Goal: Task Accomplishment & Management: Complete application form

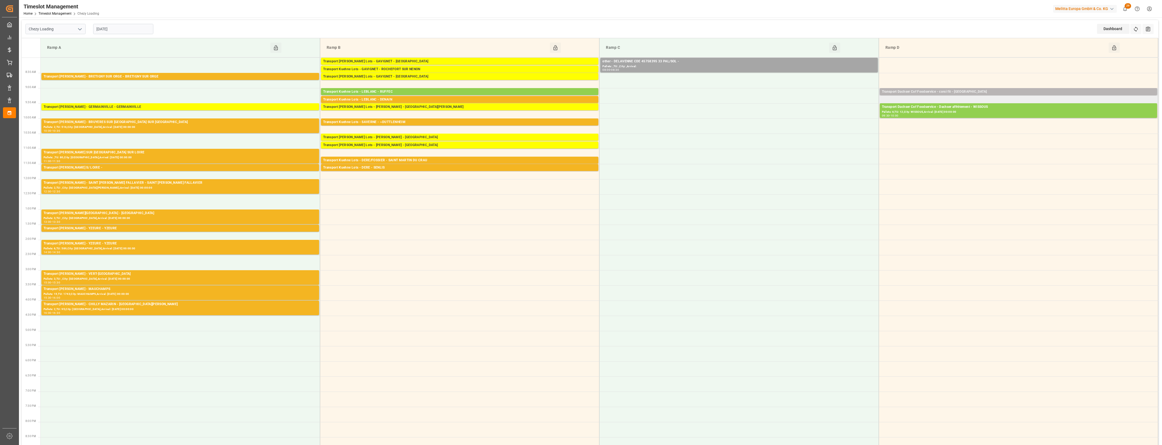
click at [966, 92] on div "Transport Dachser Cof Foodservice - corsi fit - [GEOGRAPHIC_DATA]" at bounding box center [1018, 91] width 273 height 5
click at [814, 115] on button "Open" at bounding box center [808, 116] width 38 height 7
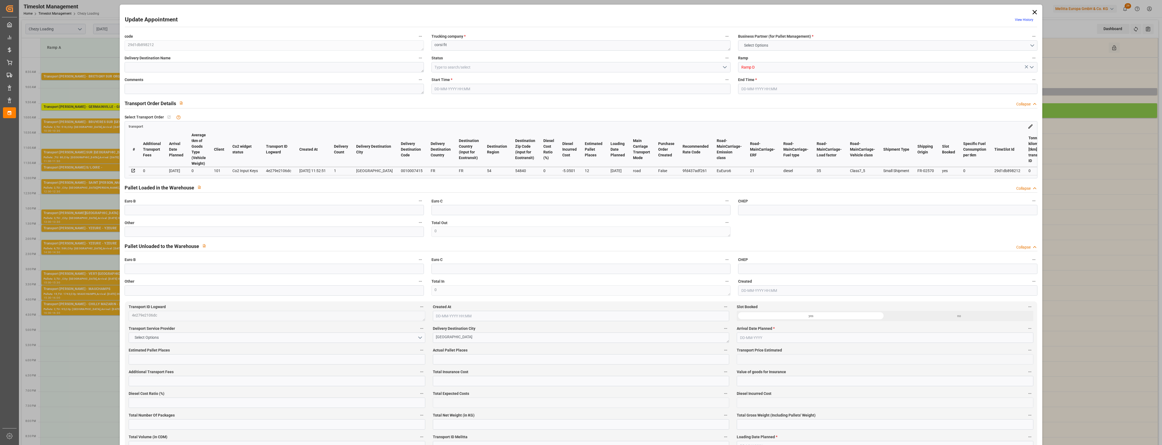
type input "12"
type input "286.94"
type input "0"
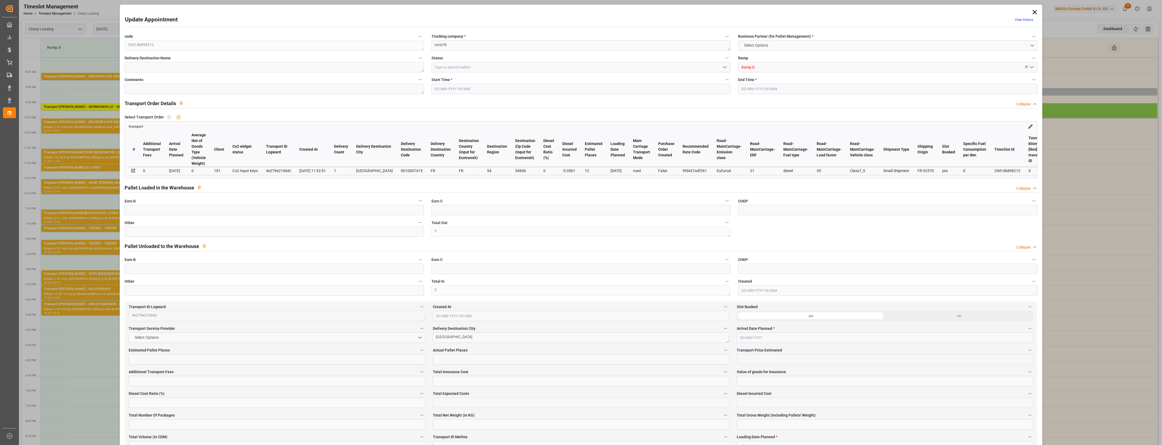
type input "281.8899"
type input "-5.0501"
type input "0"
type input "2735.16"
type input "3480.107"
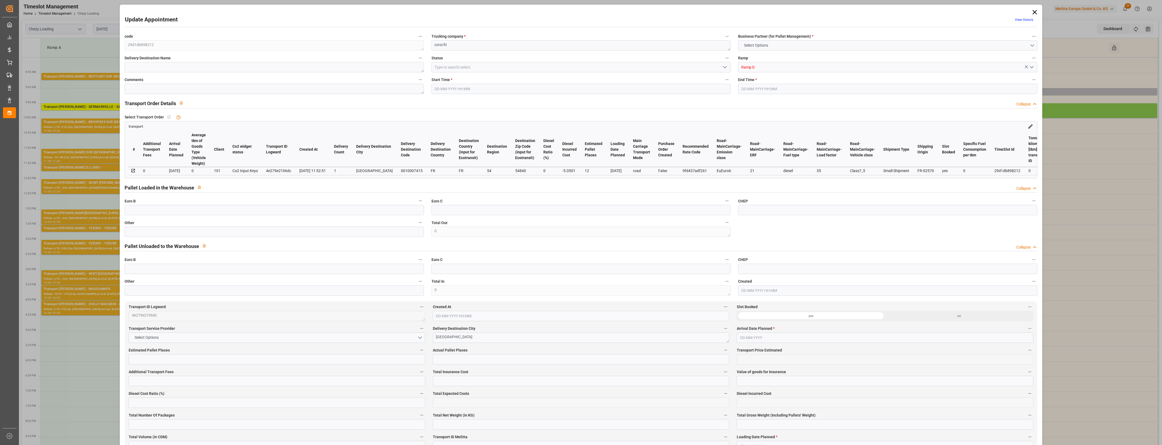
type input "9189.48"
type input "54"
type input "11"
type input "21"
type input "12"
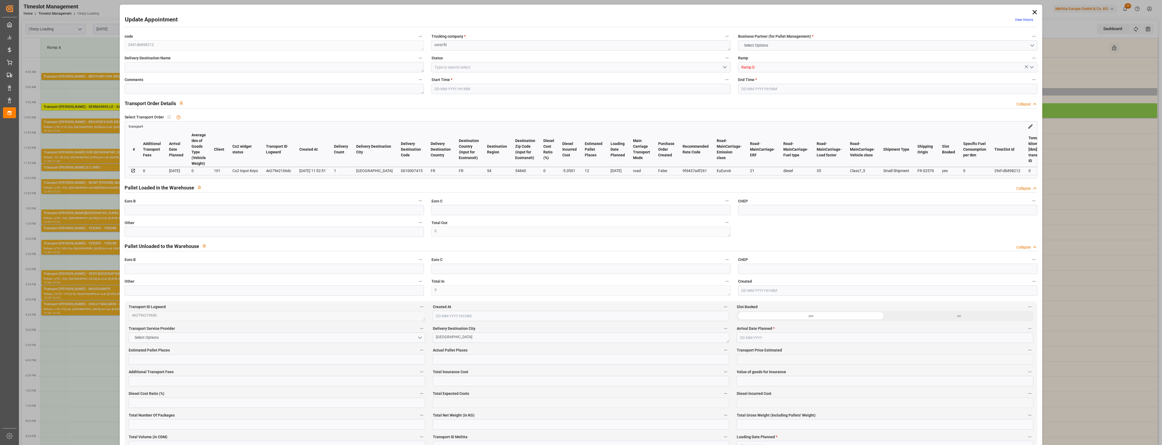
type input "101"
type input "3181.911"
type input "0"
type input "4710.8598"
type input "0"
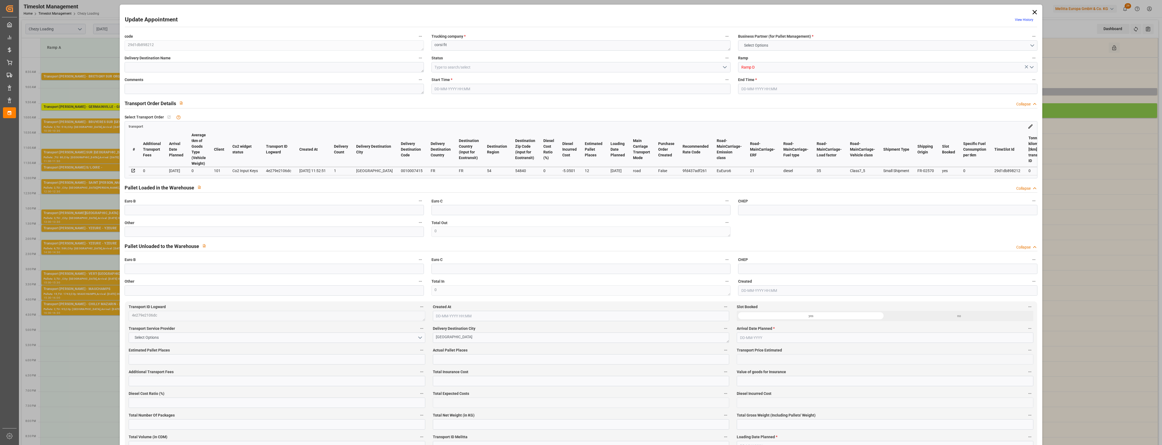
type input "0"
type input "21"
type input "35"
type input "[DATE] 09:00"
type input "[DATE] 09:15"
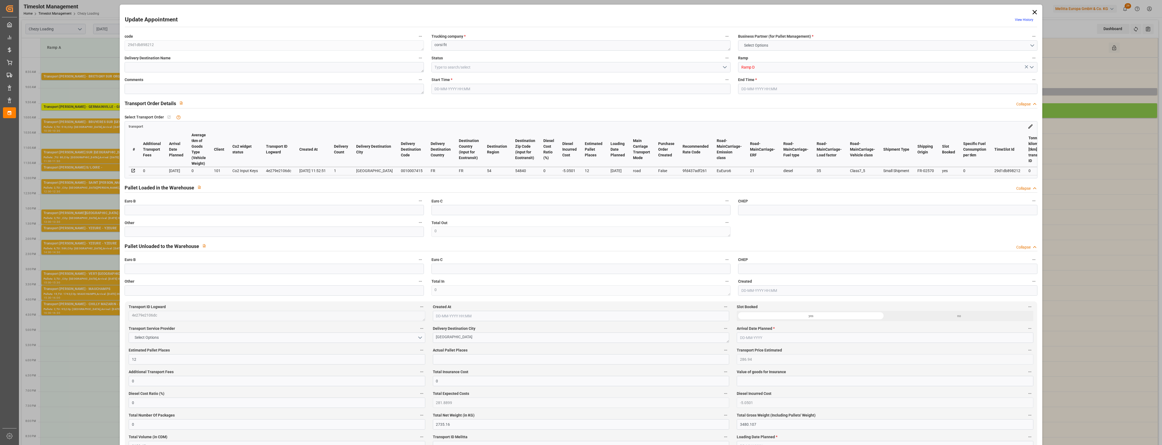
type input "[DATE] 12:06"
type input "[DATE] 11:52"
type input "[DATE]"
click at [1034, 10] on icon at bounding box center [1035, 12] width 8 height 8
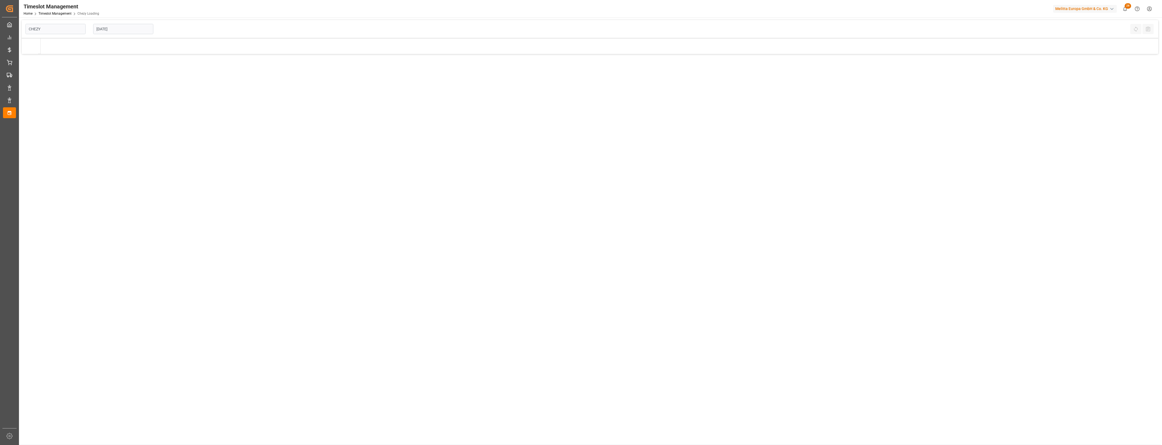
type input "Chezy Loading"
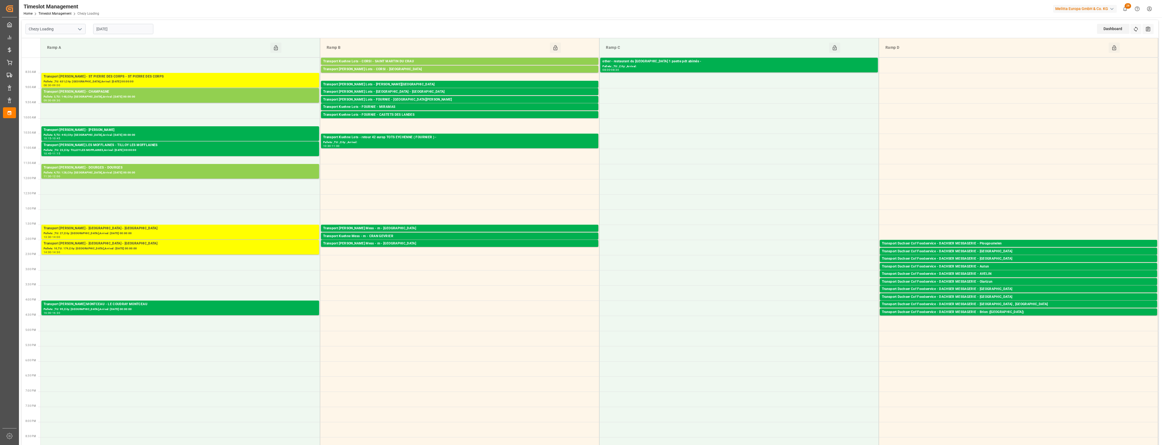
click at [131, 26] on input "[DATE]" at bounding box center [123, 29] width 60 height 10
click at [132, 71] on span "11" at bounding box center [132, 72] width 4 height 4
type input "[DATE]"
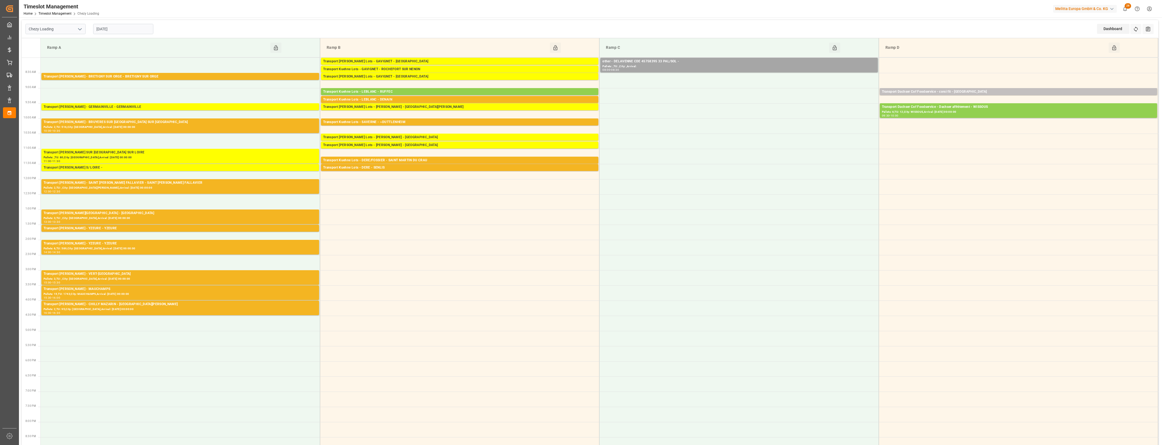
click at [1020, 92] on div "Transport Dachser Cof Foodservice - corsi fit - [GEOGRAPHIC_DATA]" at bounding box center [1018, 91] width 273 height 5
click at [802, 117] on button "Open" at bounding box center [808, 116] width 38 height 7
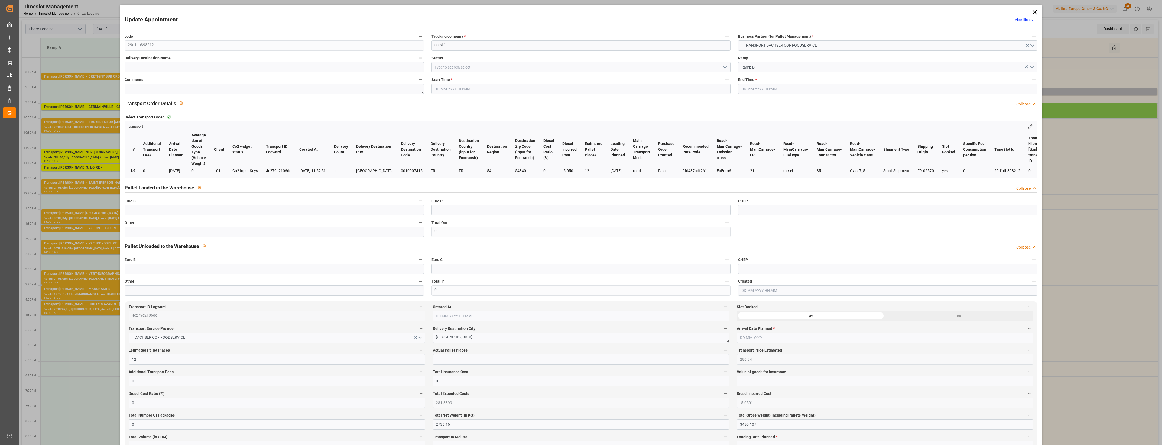
type input "12"
type input "286.94"
type input "0"
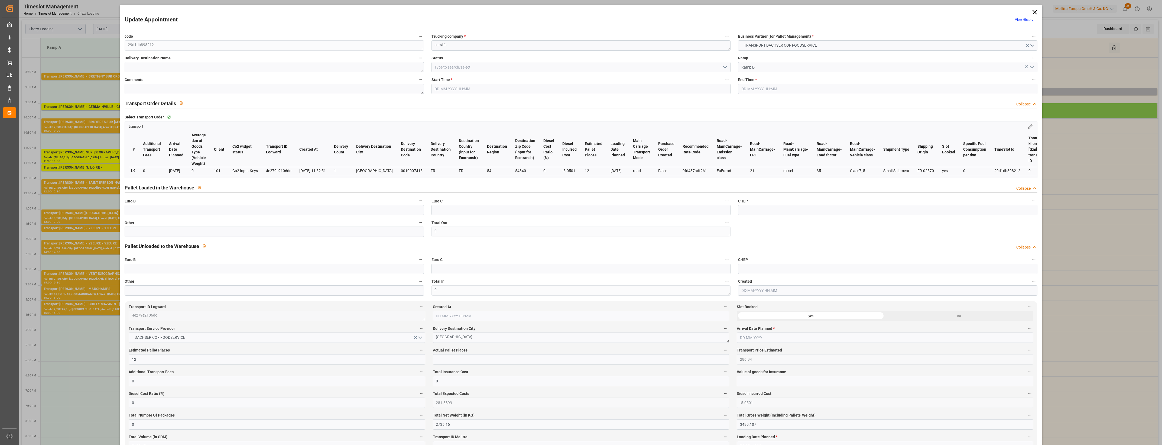
type input "281.8899"
type input "-5.0501"
type input "0"
type input "2735.16"
type input "3480.107"
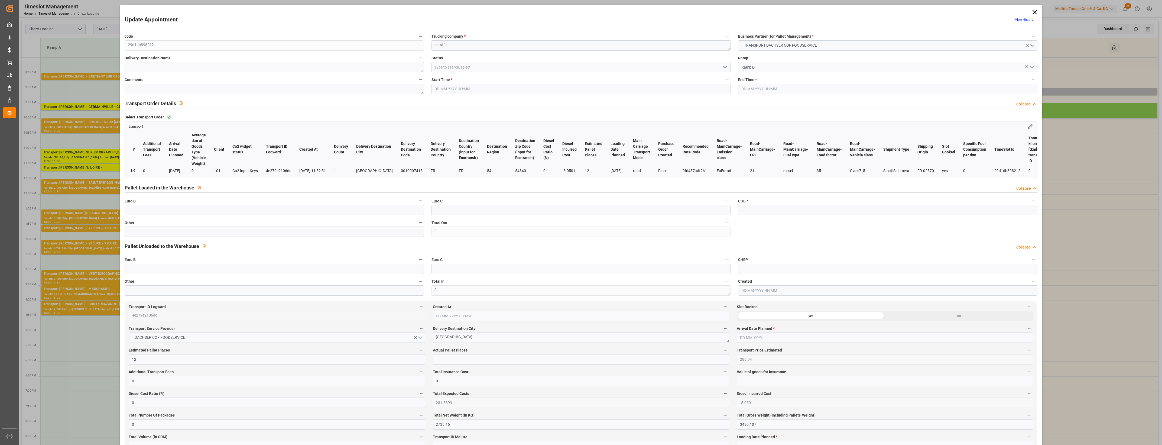
type input "9189.48"
type input "54"
type input "11"
type input "21"
type input "12"
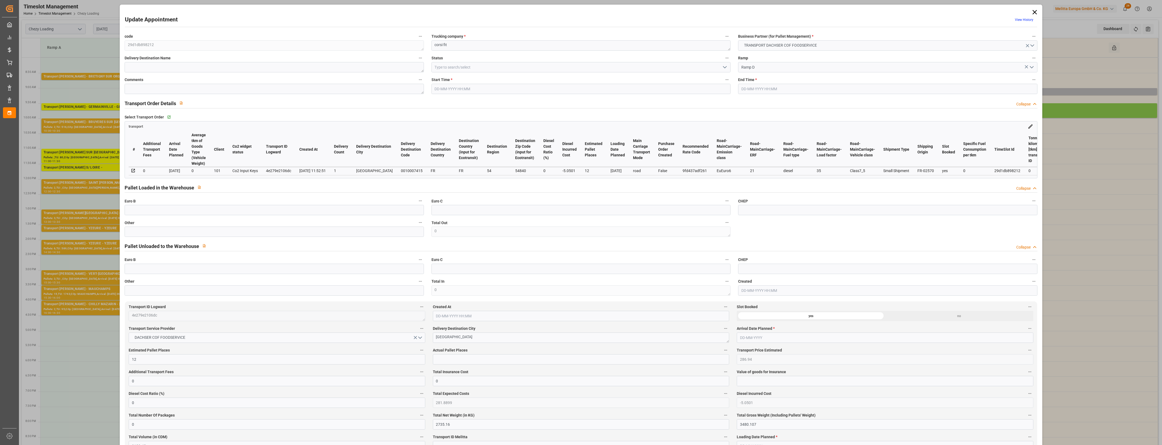
type input "101"
type input "3181.911"
type input "0"
type input "4710.8598"
type input "0"
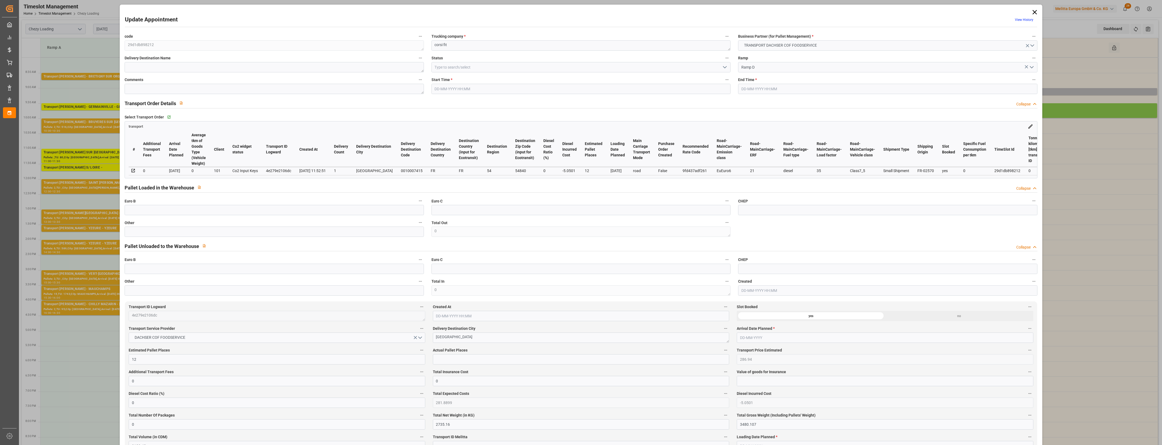
type input "0"
type input "21"
type input "35"
type input "[DATE] 09:00"
type input "[DATE] 09:15"
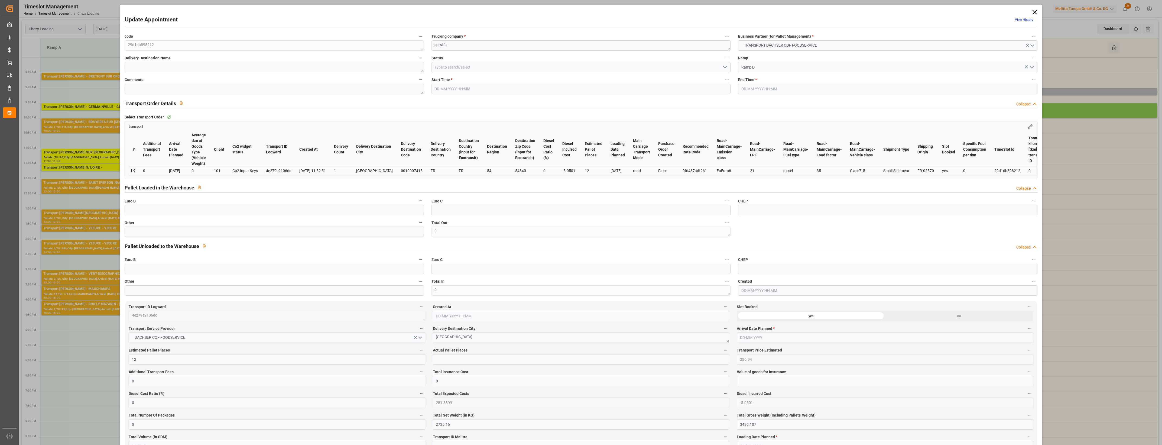
type input "[DATE] 12:06"
type input "[DATE] 11:52"
type input "[DATE]"
click at [723, 66] on icon "open menu" at bounding box center [725, 67] width 7 height 7
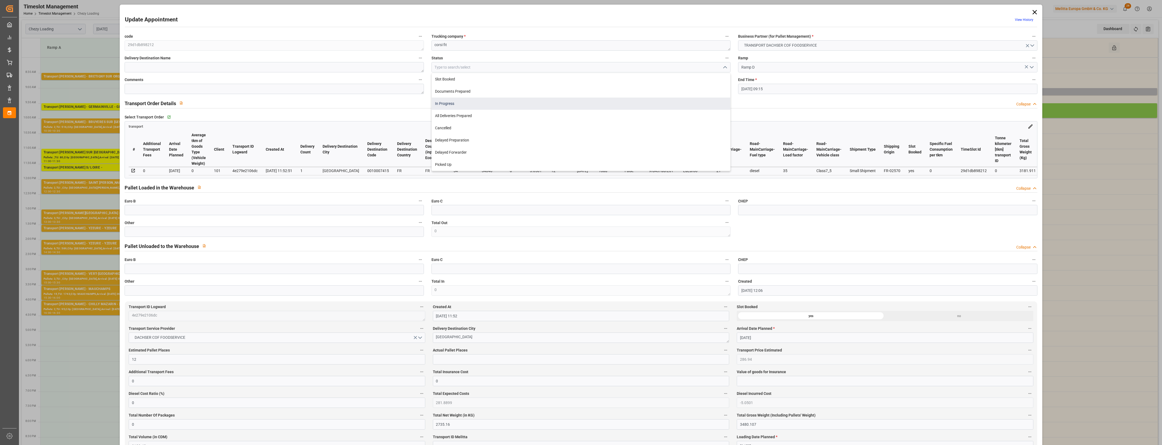
click at [452, 105] on div "In Progress" at bounding box center [581, 104] width 298 height 12
type input "In Progress"
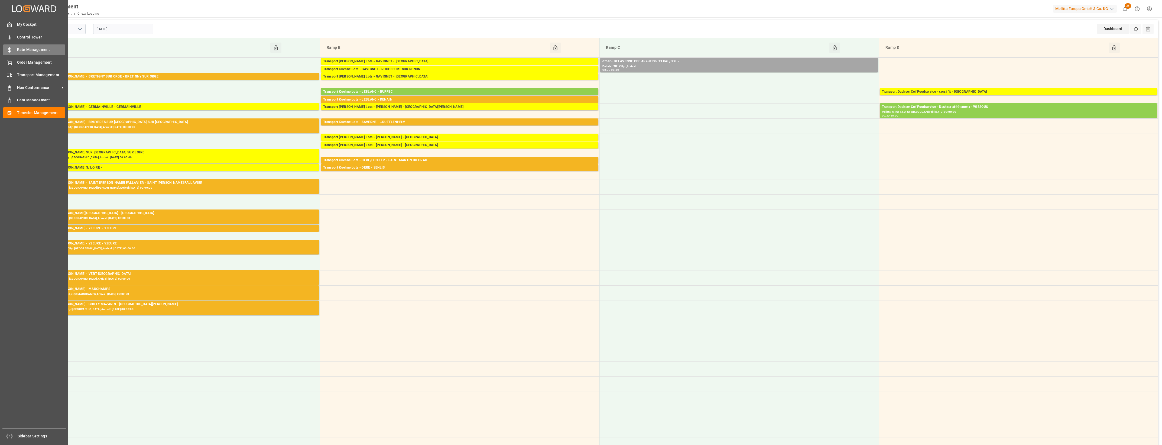
click at [14, 48] on div "Rate Management Rate Management" at bounding box center [34, 49] width 62 height 11
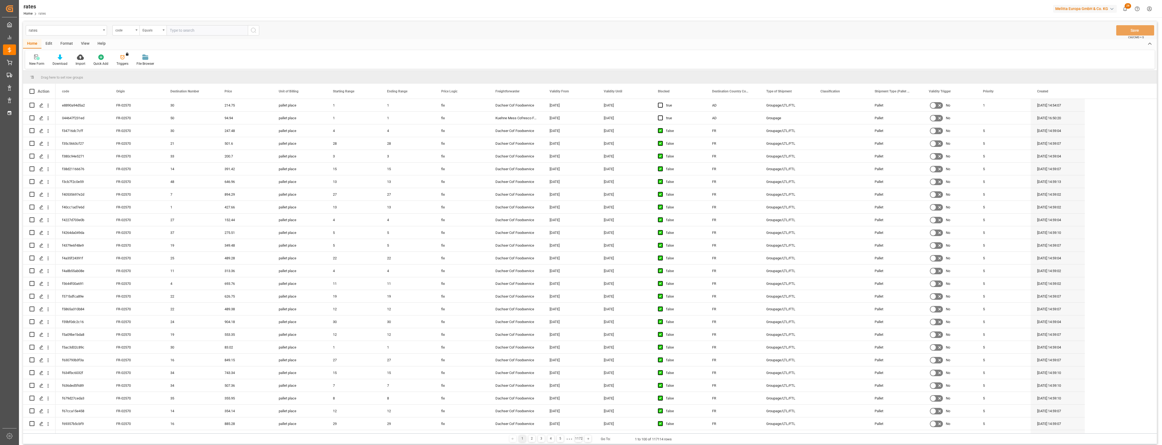
scroll to position [2, 0]
click at [1158, 263] on main "rates code Equals Save Ctrl/CMD + S Home Edit Format View Help New Form Downloa…" at bounding box center [590, 233] width 1142 height 424
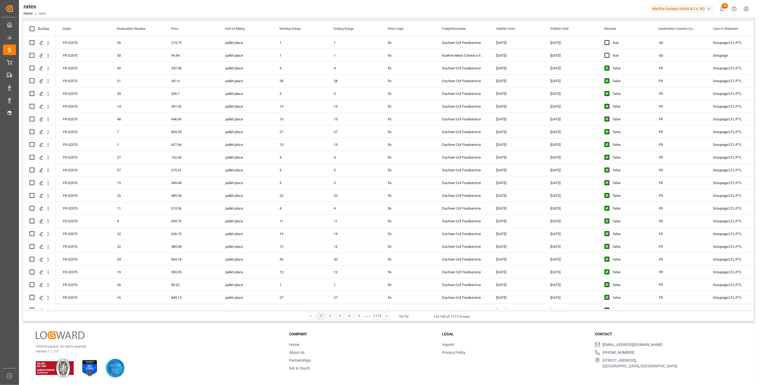
scroll to position [0, 98]
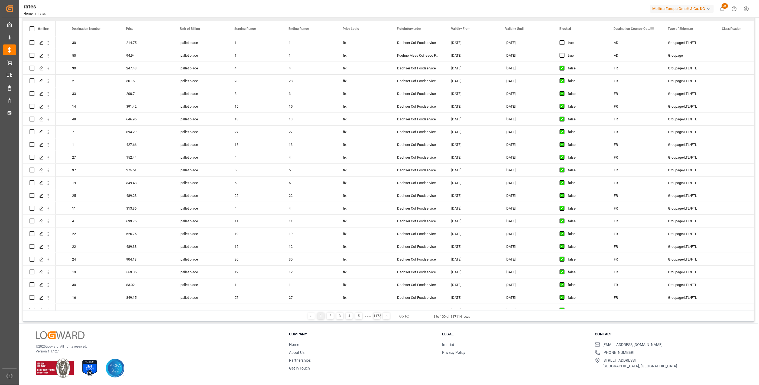
click at [651, 30] on span at bounding box center [652, 28] width 5 height 5
click at [688, 29] on span "filter" at bounding box center [687, 29] width 5 height 5
type input "PT"
click at [679, 75] on button "Apply" at bounding box center [684, 74] width 10 height 5
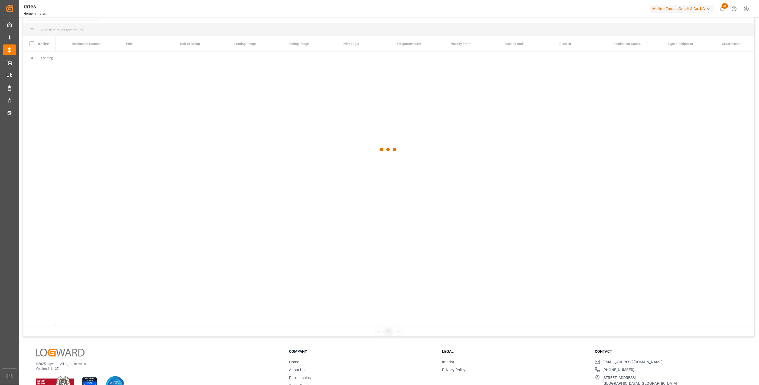
scroll to position [78, 0]
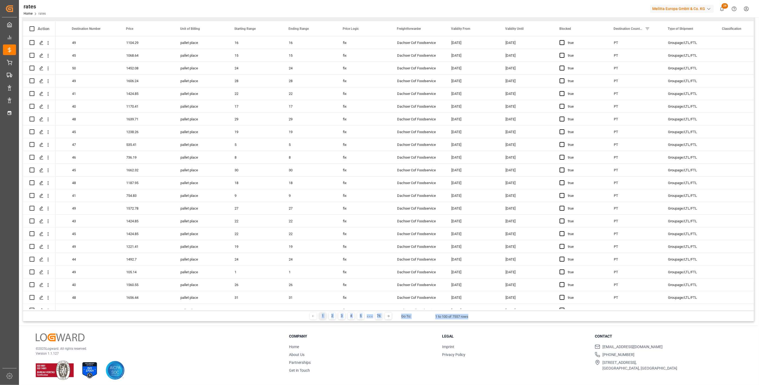
drag, startPoint x: 488, startPoint y: 310, endPoint x: 375, endPoint y: 307, distance: 112.2
click at [375, 307] on div "Drag here to set row groups Drag here to set column labels Action code Origin" at bounding box center [388, 164] width 731 height 313
drag, startPoint x: 375, startPoint y: 307, endPoint x: 408, endPoint y: 308, distance: 32.5
click at [408, 309] on div at bounding box center [404, 310] width 697 height 2
click at [410, 309] on div at bounding box center [404, 310] width 697 height 2
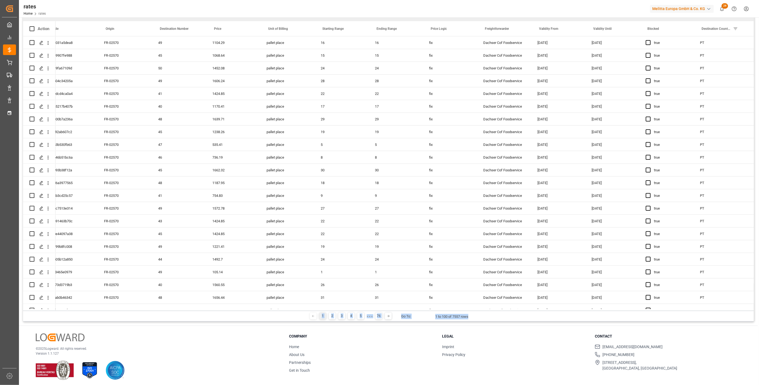
scroll to position [0, 0]
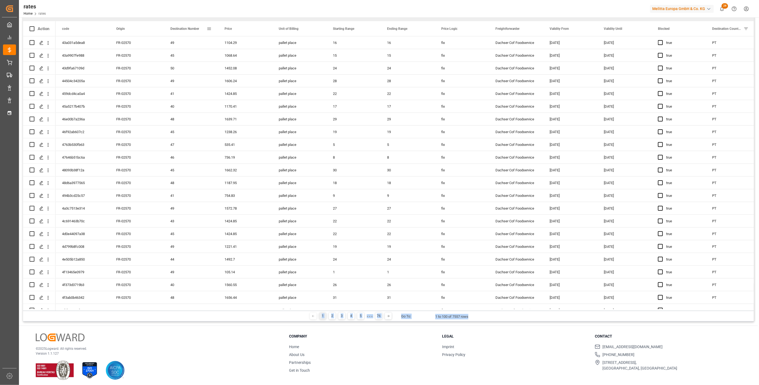
click at [208, 29] on span at bounding box center [209, 28] width 5 height 5
type input "27"
click at [238, 74] on button "Apply" at bounding box center [241, 74] width 10 height 5
click at [372, 28] on span at bounding box center [371, 28] width 5 height 5
type input "1"
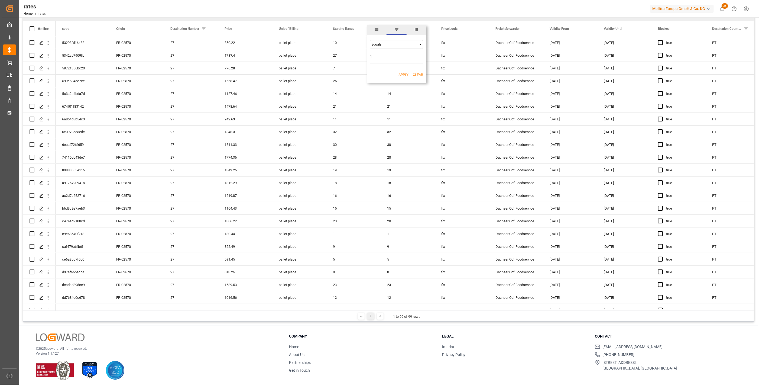
click at [404, 76] on button "Apply" at bounding box center [403, 74] width 10 height 5
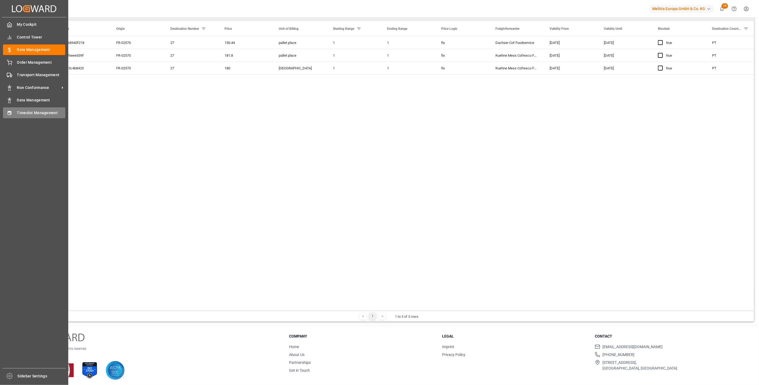
click at [15, 115] on div "Timeslot Management Timeslot Management" at bounding box center [34, 112] width 62 height 11
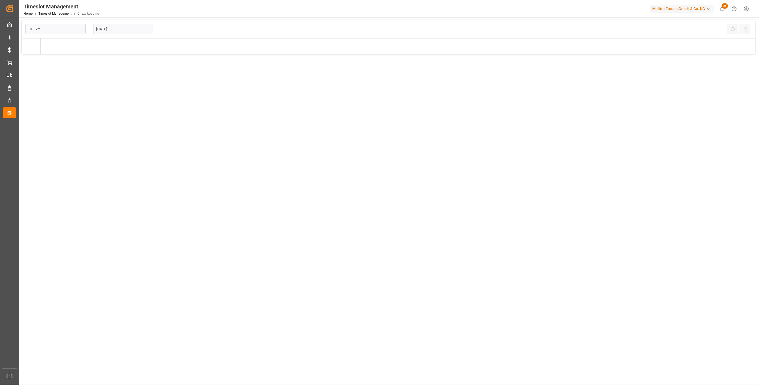
type input "Chezy Loading"
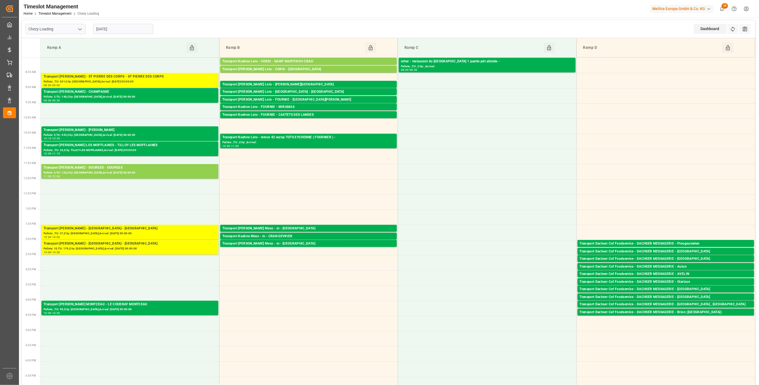
click at [121, 31] on input "[DATE]" at bounding box center [123, 29] width 60 height 10
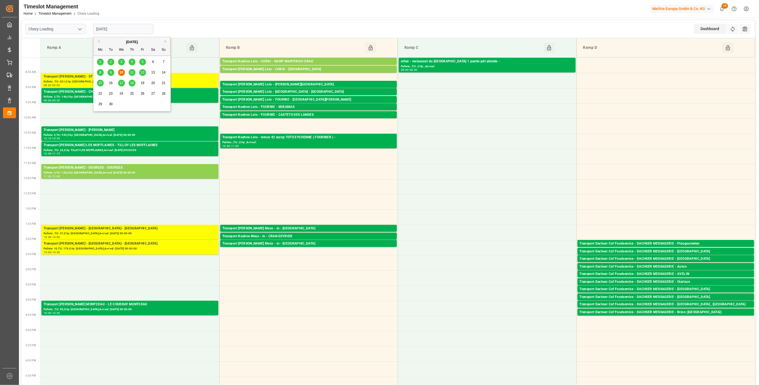
click at [132, 74] on span "11" at bounding box center [132, 72] width 4 height 4
type input "[DATE]"
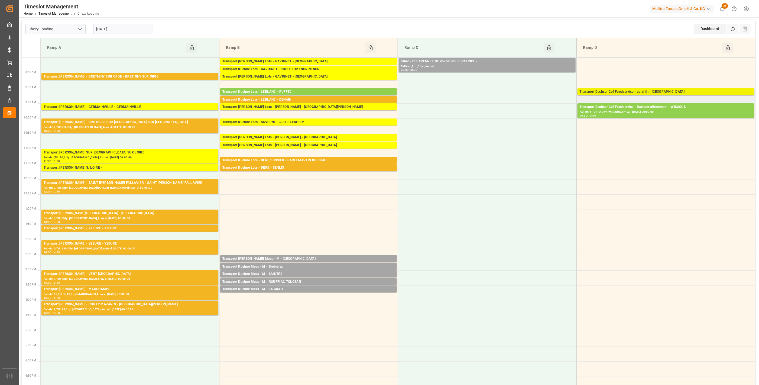
click at [682, 91] on div "Transport Dachser Cof Foodservice - corsi fit - [GEOGRAPHIC_DATA]" at bounding box center [666, 91] width 172 height 5
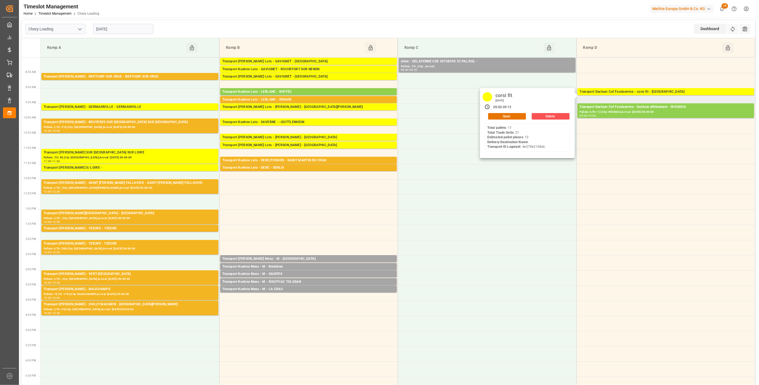
click at [520, 121] on div "corsi fit [DATE] 09:00 - 09:15 Open Delete Total pallets : 11 Total Trade Units…" at bounding box center [527, 123] width 95 height 70
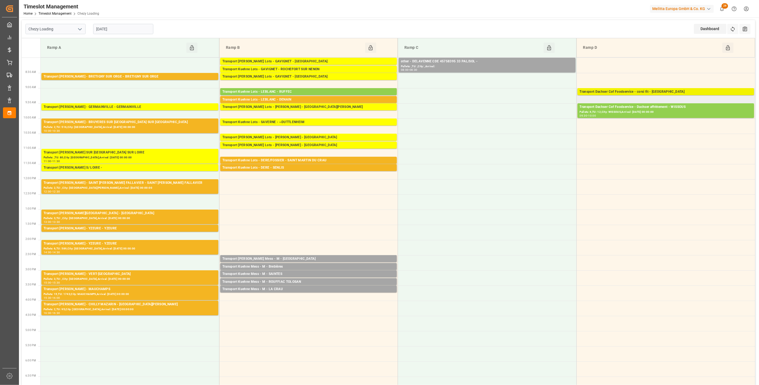
click at [609, 95] on div "Pallets: 11,TU: 21,City: [GEOGRAPHIC_DATA],Arrival: [DATE] 00:00:00" at bounding box center [666, 97] width 172 height 5
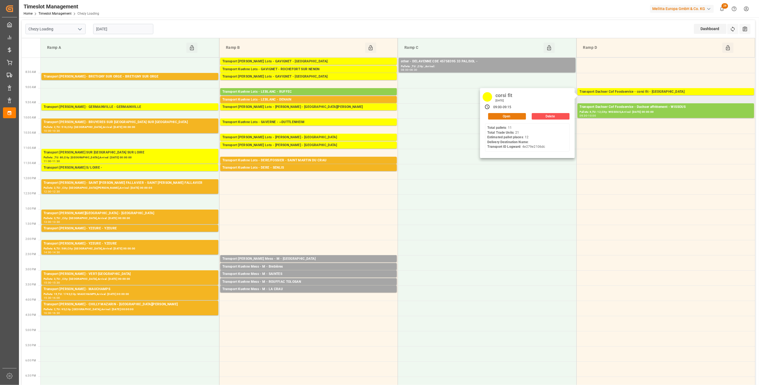
click at [518, 116] on button "Open" at bounding box center [507, 116] width 38 height 7
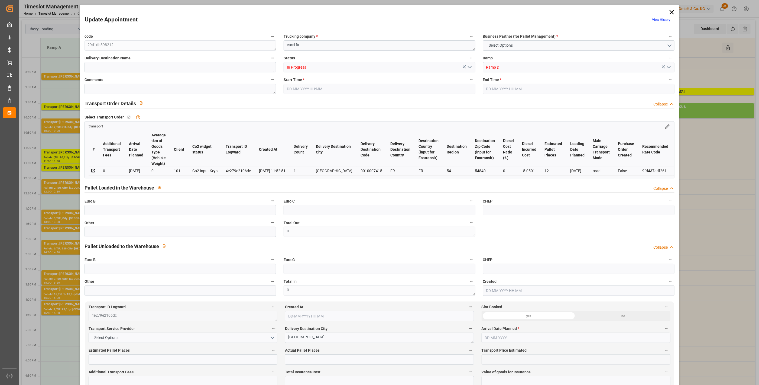
type input "12"
type input "286.94"
type input "0"
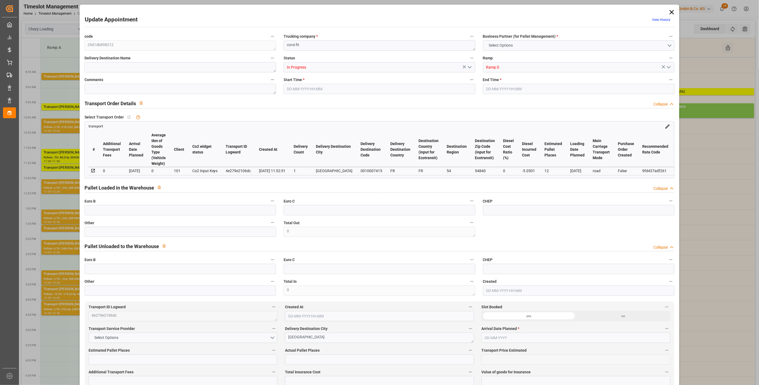
type input "281.8899"
type input "-5.0501"
type input "0"
type input "2735.16"
type input "3480.107"
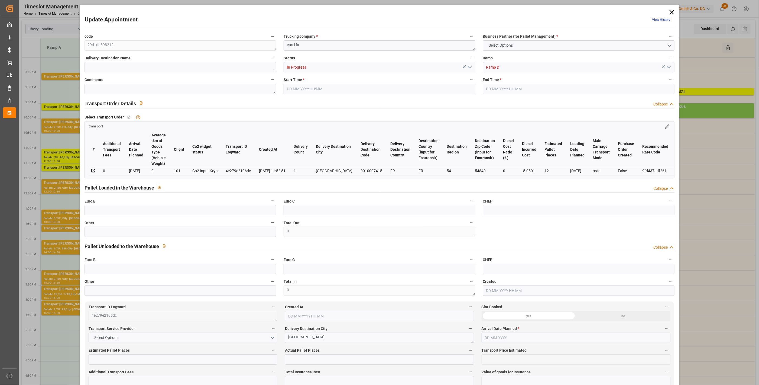
type input "9189.48"
type input "54"
type input "11"
type input "21"
type input "12"
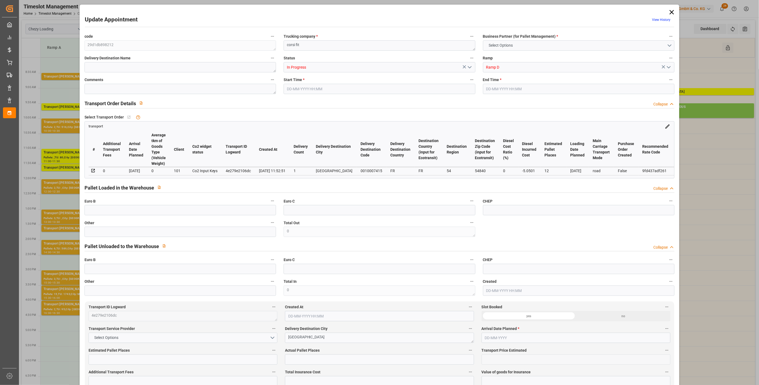
type input "101"
type input "3181.911"
type input "0"
type input "4710.8598"
type input "0"
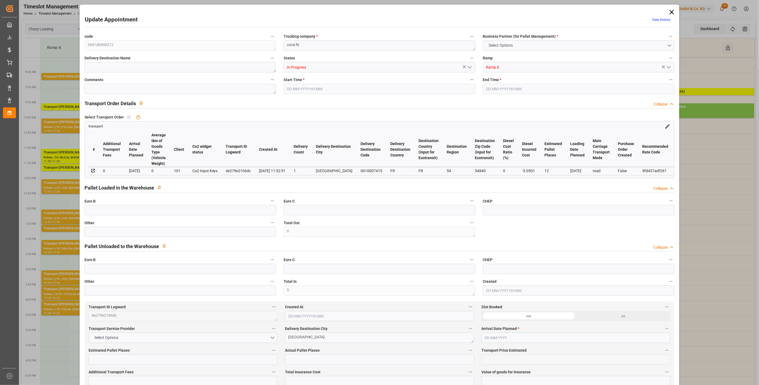
type input "0"
type input "21"
type input "35"
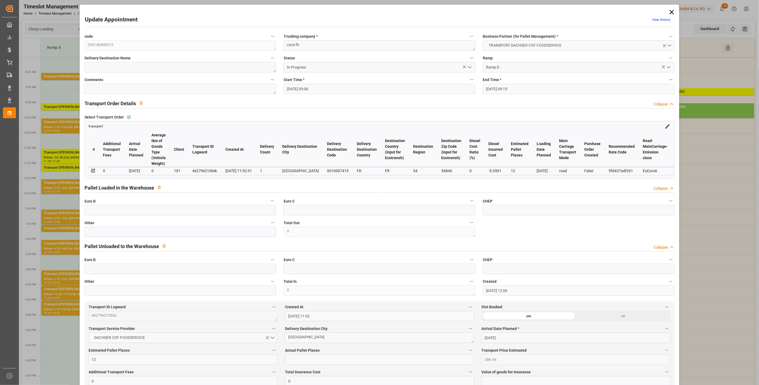
type input "[DATE] 09:00"
type input "[DATE] 09:15"
type input "[DATE] 12:06"
type input "[DATE] 11:52"
type input "[DATE]"
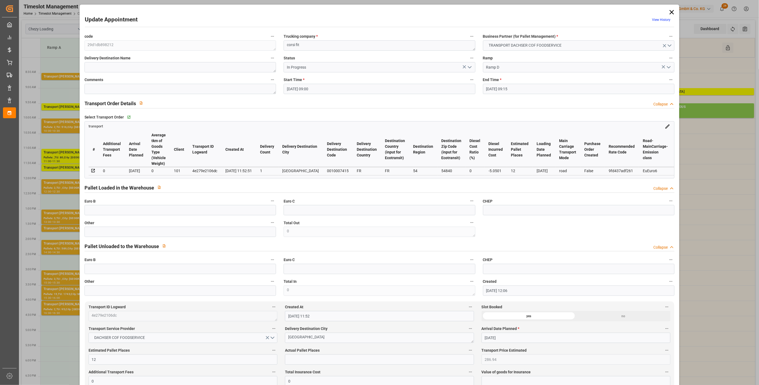
type input "[DATE]"
click at [471, 67] on icon "open menu" at bounding box center [469, 67] width 7 height 7
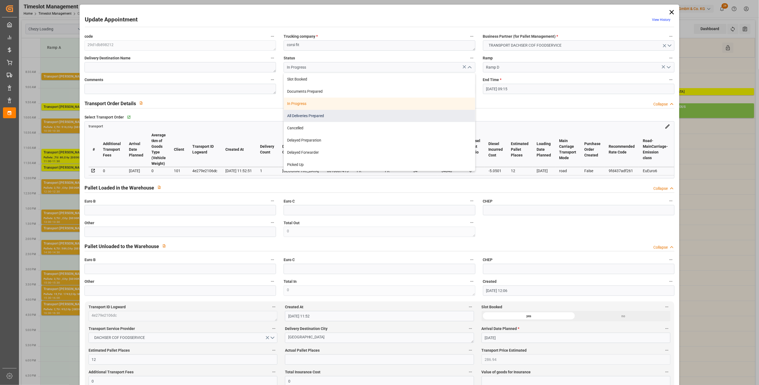
click at [307, 117] on div "All Deliveries Prepared" at bounding box center [379, 116] width 191 height 12
type input "All Deliveries Prepared"
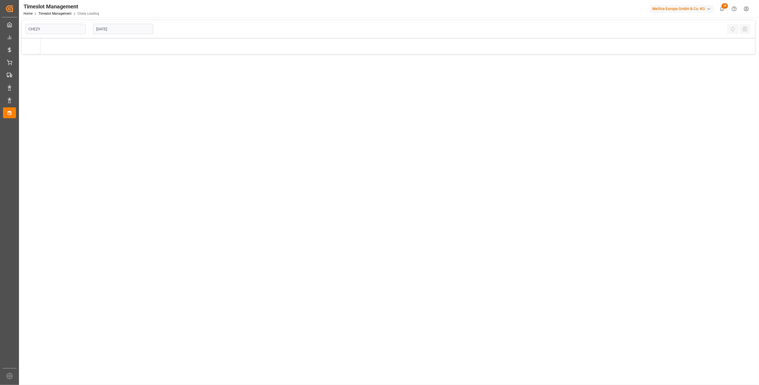
type input "Chezy Loading"
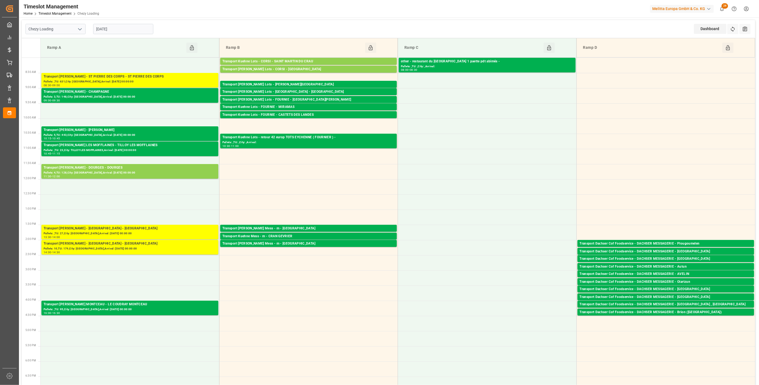
click at [131, 27] on input "[DATE]" at bounding box center [123, 29] width 60 height 10
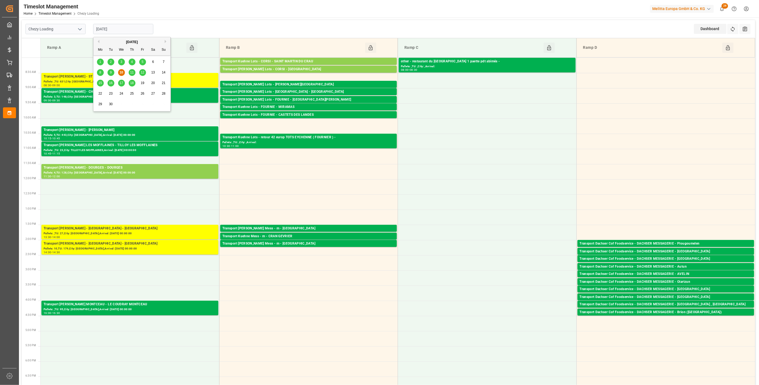
click at [133, 71] on span "11" at bounding box center [132, 72] width 4 height 4
type input "[DATE]"
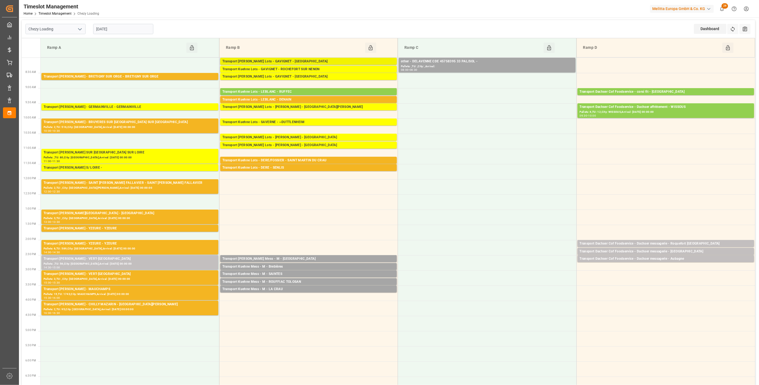
click at [303, 61] on div "Transport [PERSON_NAME] Lots - GAVIGNET - [GEOGRAPHIC_DATA]" at bounding box center [308, 61] width 172 height 5
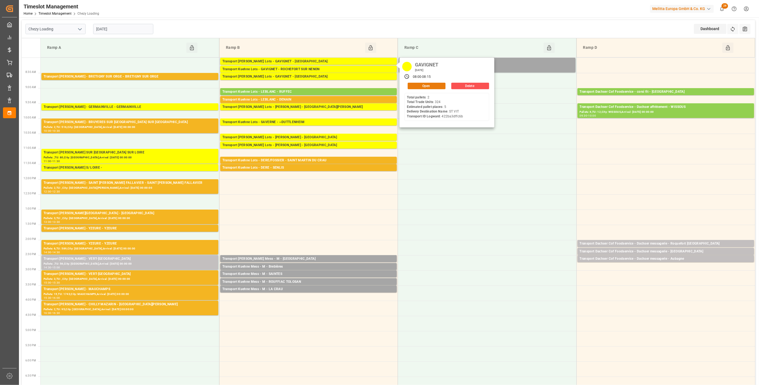
click at [422, 85] on button "Open" at bounding box center [427, 86] width 38 height 7
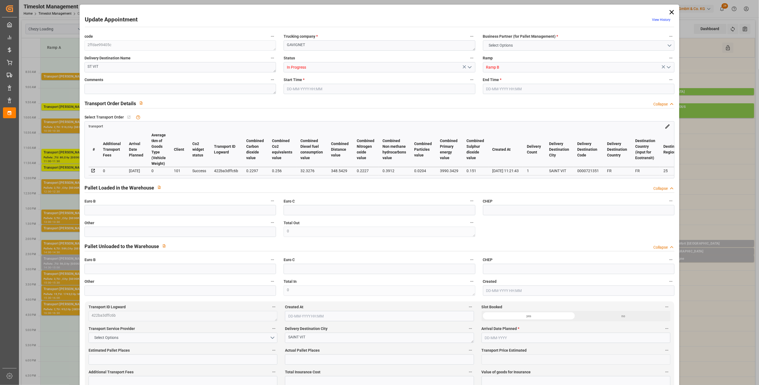
type input "5"
type input "207.85"
type input "0"
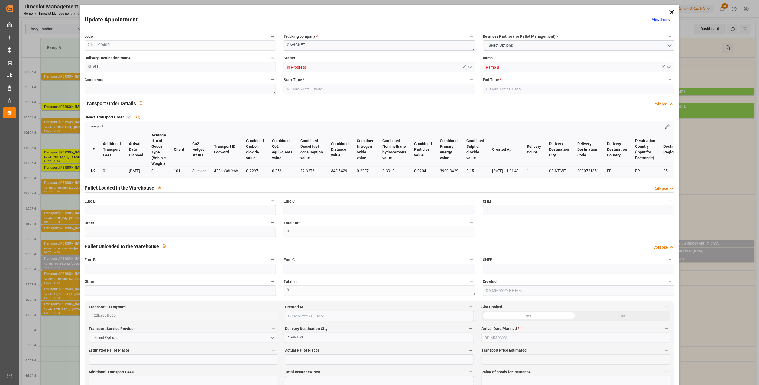
type input "207.85"
type input "0"
type input "1104.792"
type input "1509.06"
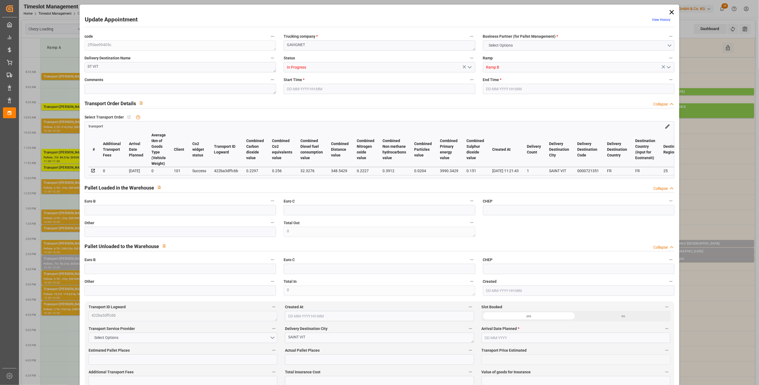
type input "5443.356"
type input "25"
type input "2"
type input "324"
type input "5"
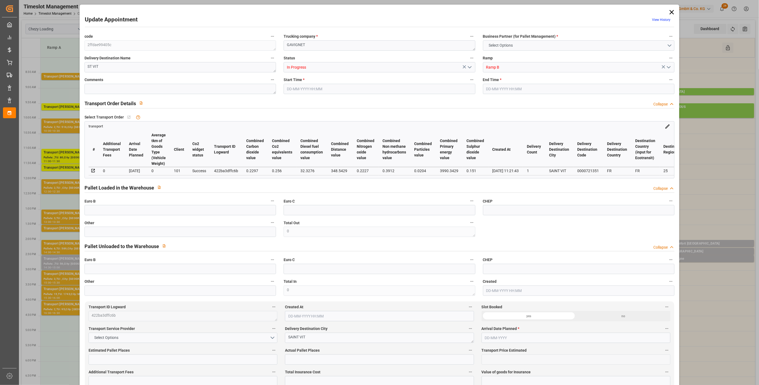
type input "101"
type input "1309.944"
type input "0"
type input "4710.8598"
type input "0"
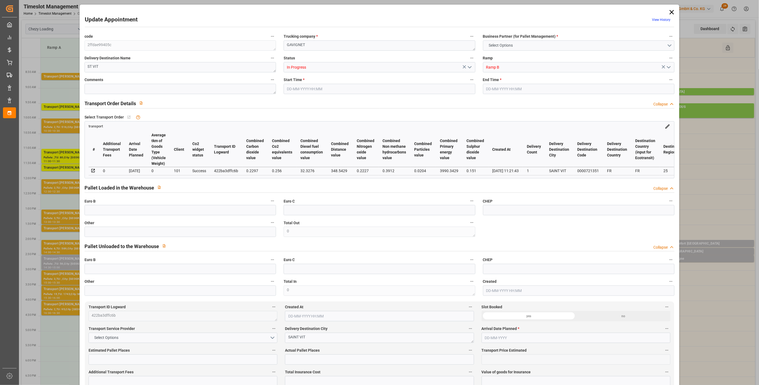
type input "0"
type input "21"
type input "35"
type input "11-09-2025 08:00"
type input "11-09-2025 08:15"
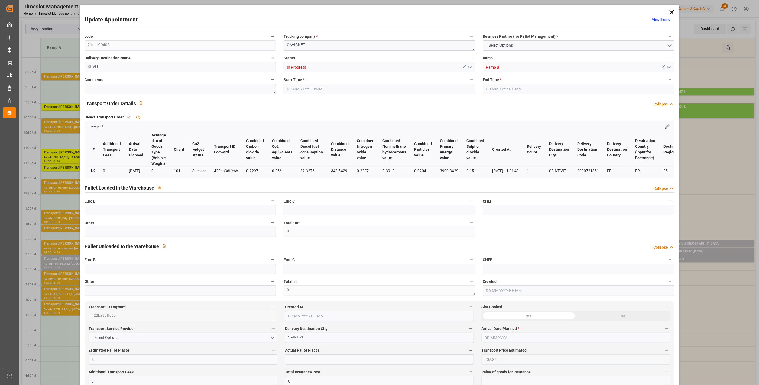
type input "08-09-2025 12:49"
type input "08-09-2025 11:21"
type input "[DATE]"
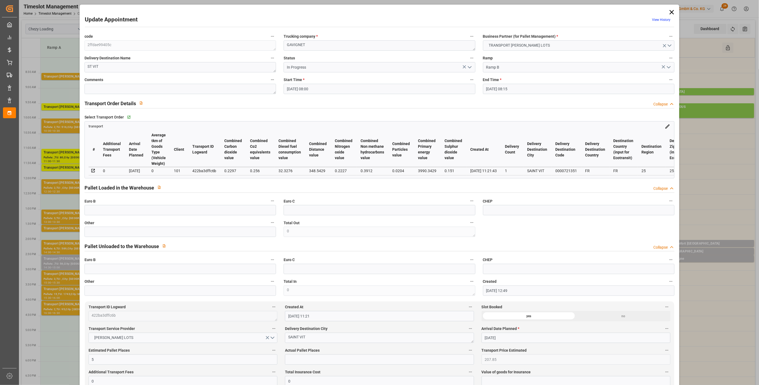
click at [672, 10] on icon at bounding box center [672, 12] width 4 height 4
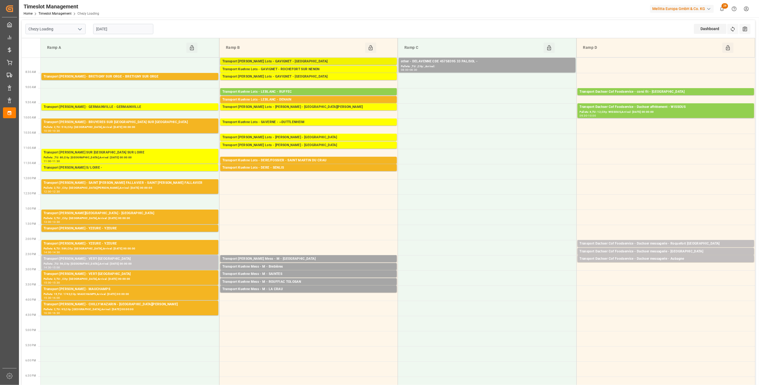
click at [295, 63] on div "Transport [PERSON_NAME] Lots - GAVIGNET - [GEOGRAPHIC_DATA]" at bounding box center [308, 61] width 172 height 5
click at [306, 77] on div "Transport [PERSON_NAME] Lots - GAVIGNET - [GEOGRAPHIC_DATA]" at bounding box center [308, 76] width 172 height 5
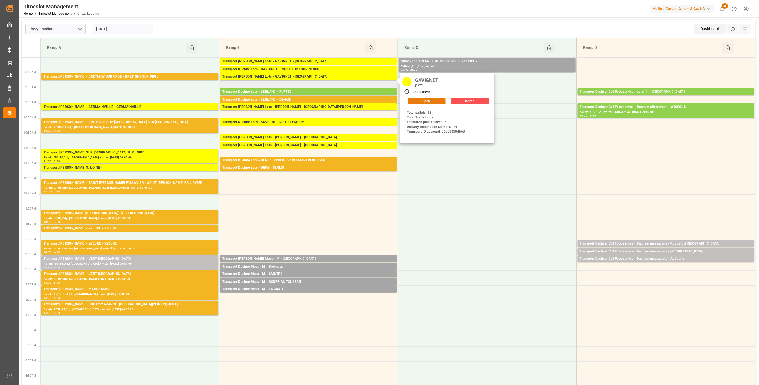
click at [429, 99] on button "Open" at bounding box center [427, 101] width 38 height 7
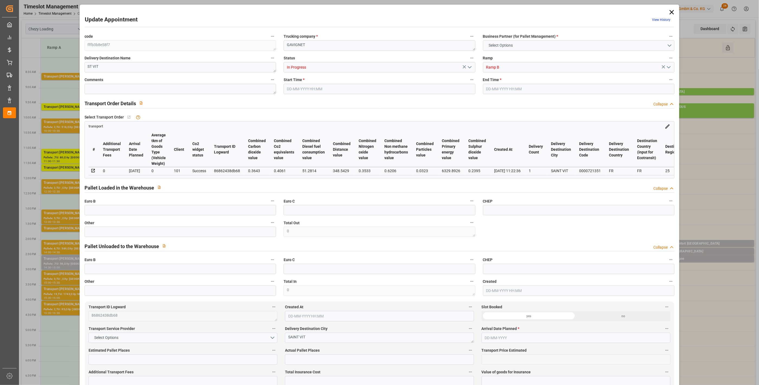
type input "7"
type input "250.54"
type input "0"
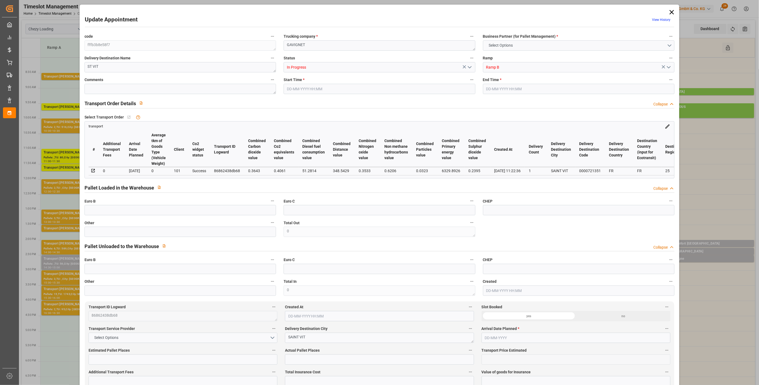
type input "250.54"
type input "0"
type input "1616.64"
type input "2424"
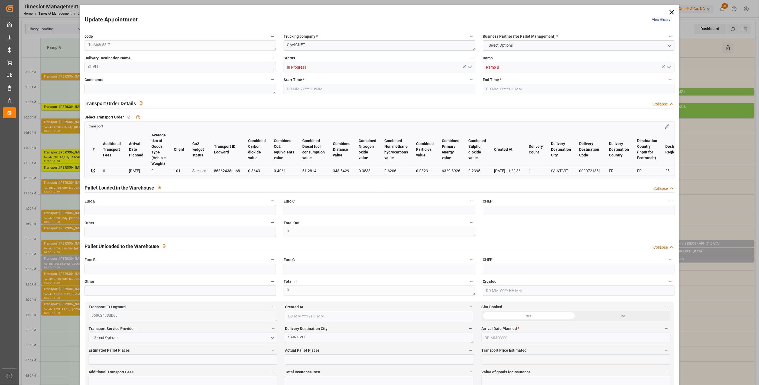
type input "7876.224"
type input "25"
type input "12"
type input "0"
type input "12"
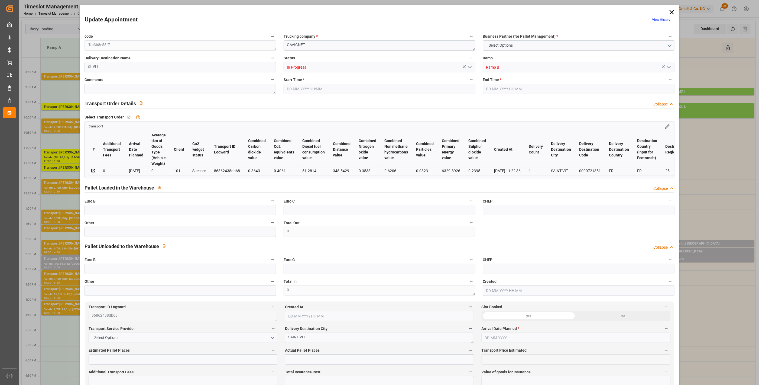
type input "101"
type input "2077.968"
type input "0"
type input "4710.8598"
type input "0"
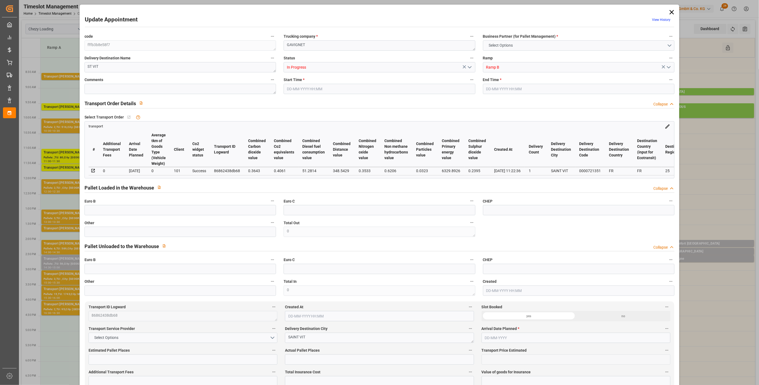
type input "0"
type input "21"
type input "35"
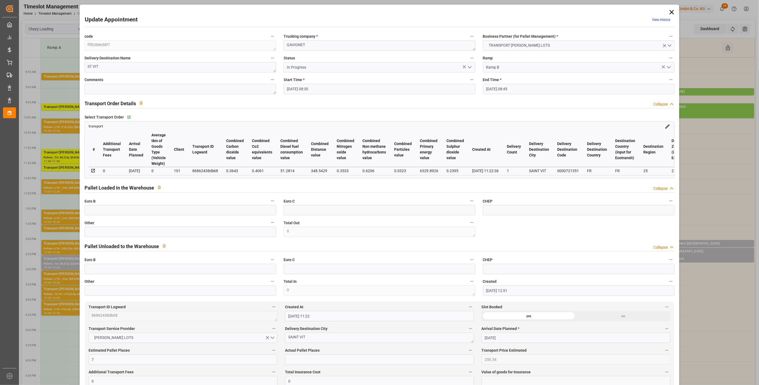
type input "11-09-2025 08:30"
type input "11-09-2025 08:45"
type input "08-09-2025 12:51"
type input "08-09-2025 11:22"
type input "15-09-2025"
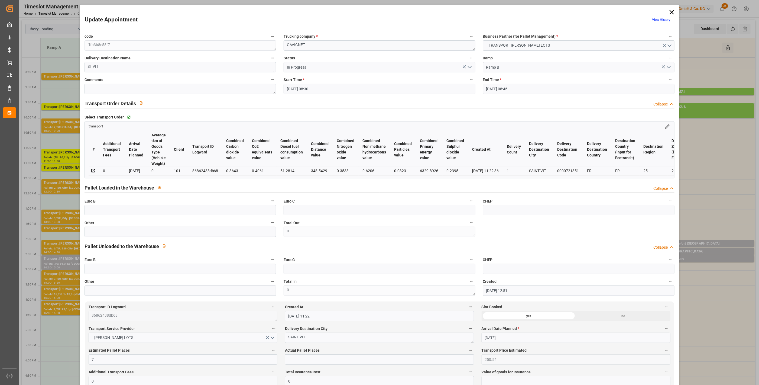
type input "[DATE]"
click at [672, 10] on icon at bounding box center [672, 12] width 4 height 4
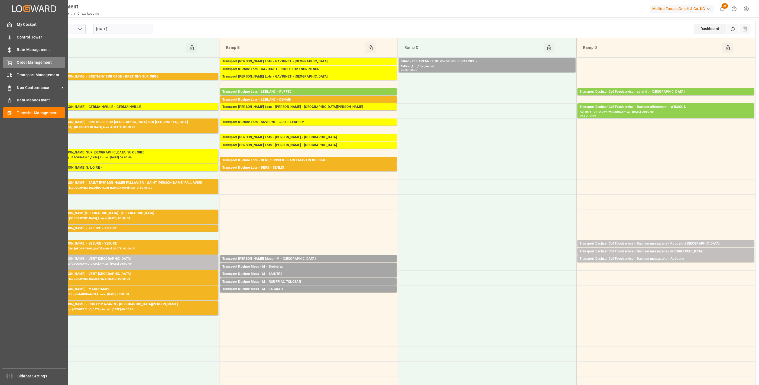
click at [15, 62] on div "Order Management Order Management" at bounding box center [34, 62] width 62 height 11
